Goal: Check status

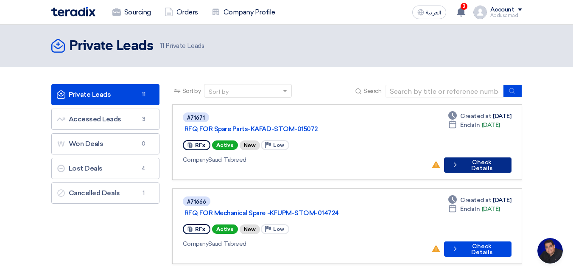
click at [473, 157] on button "Check details Check Details" at bounding box center [477, 164] width 67 height 15
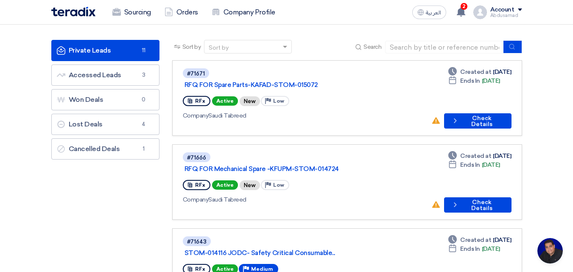
scroll to position [85, 0]
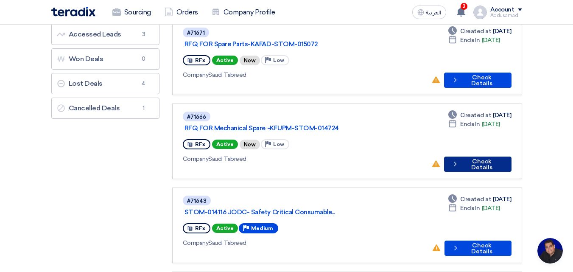
click at [471, 157] on button "Check details Check Details" at bounding box center [477, 164] width 67 height 15
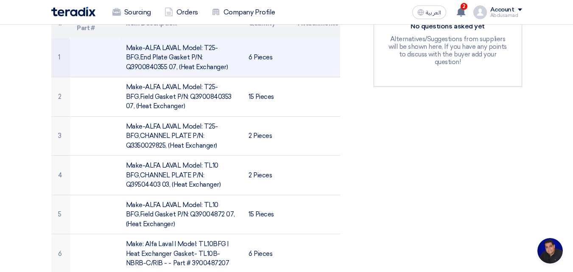
scroll to position [254, 0]
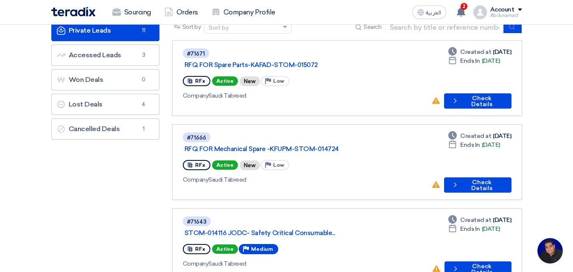
scroll to position [85, 0]
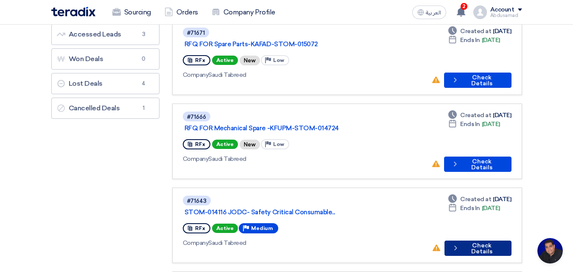
click at [475, 240] on button "Check details Check Details" at bounding box center [478, 247] width 67 height 15
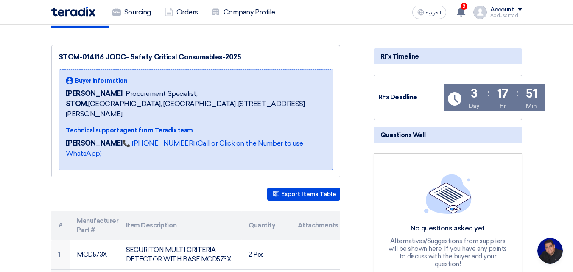
scroll to position [170, 0]
